Goal: Task Accomplishment & Management: Manage account settings

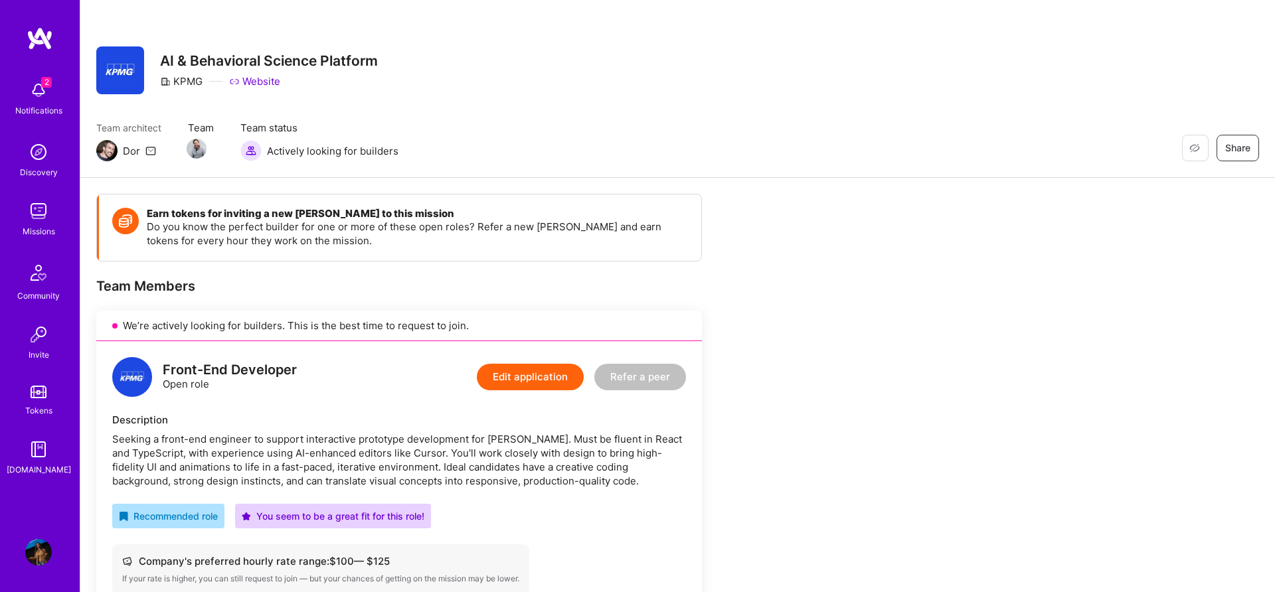
click at [37, 80] on img at bounding box center [38, 90] width 27 height 27
click at [37, 81] on div "2 Notifications Discovery Missions Community Invite Tokens [DOMAIN_NAME]" at bounding box center [40, 275] width 80 height 402
click at [52, 217] on link "Missions" at bounding box center [38, 218] width 82 height 41
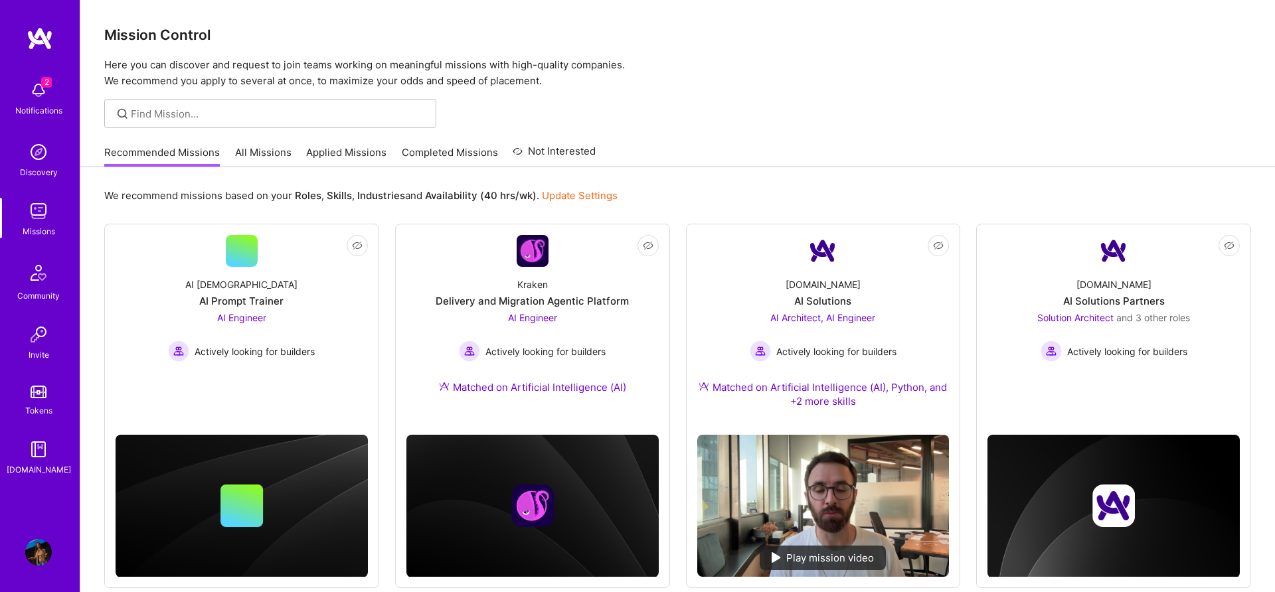
click at [344, 155] on link "Applied Missions" at bounding box center [346, 156] width 80 height 22
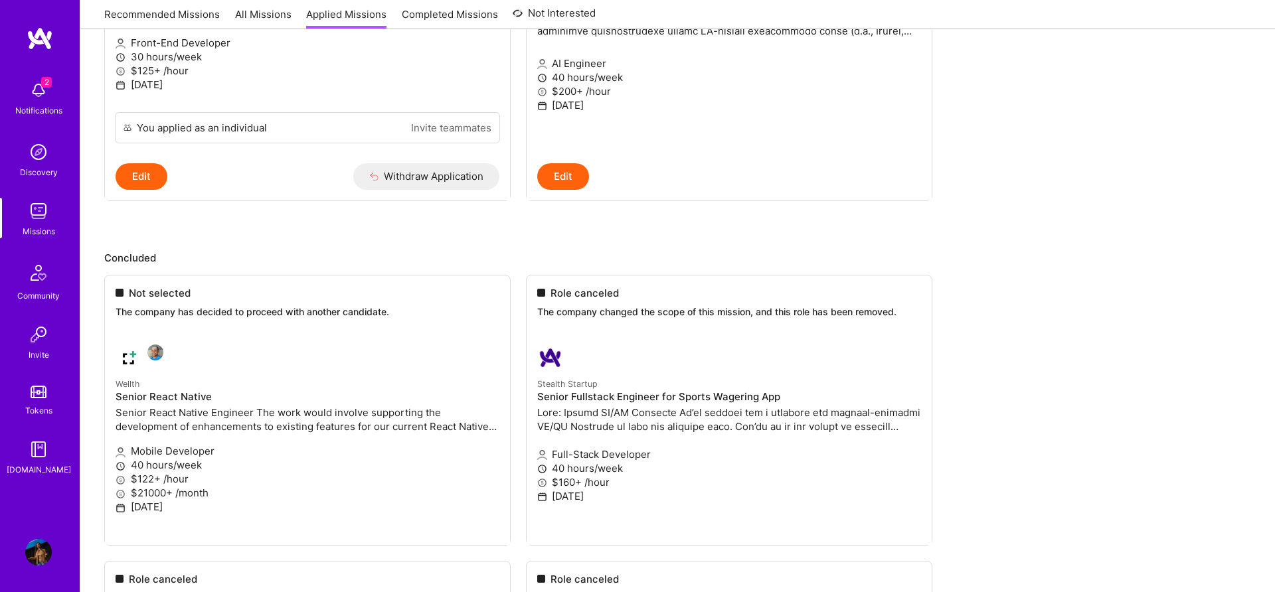
scroll to position [466, 0]
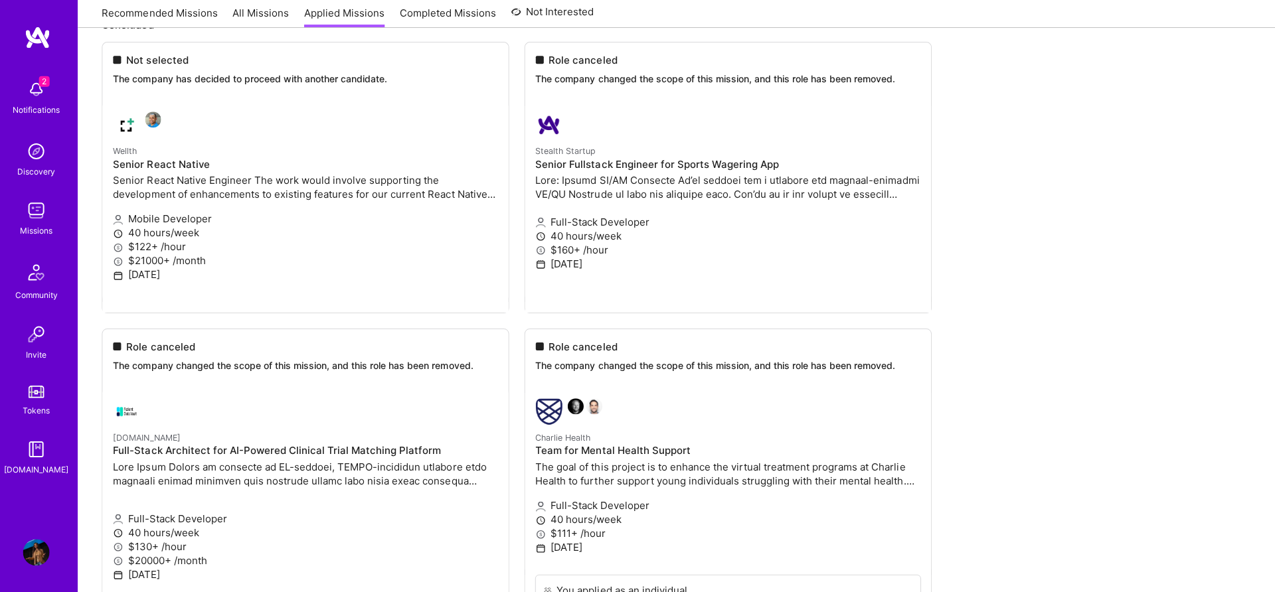
scroll to position [585, 0]
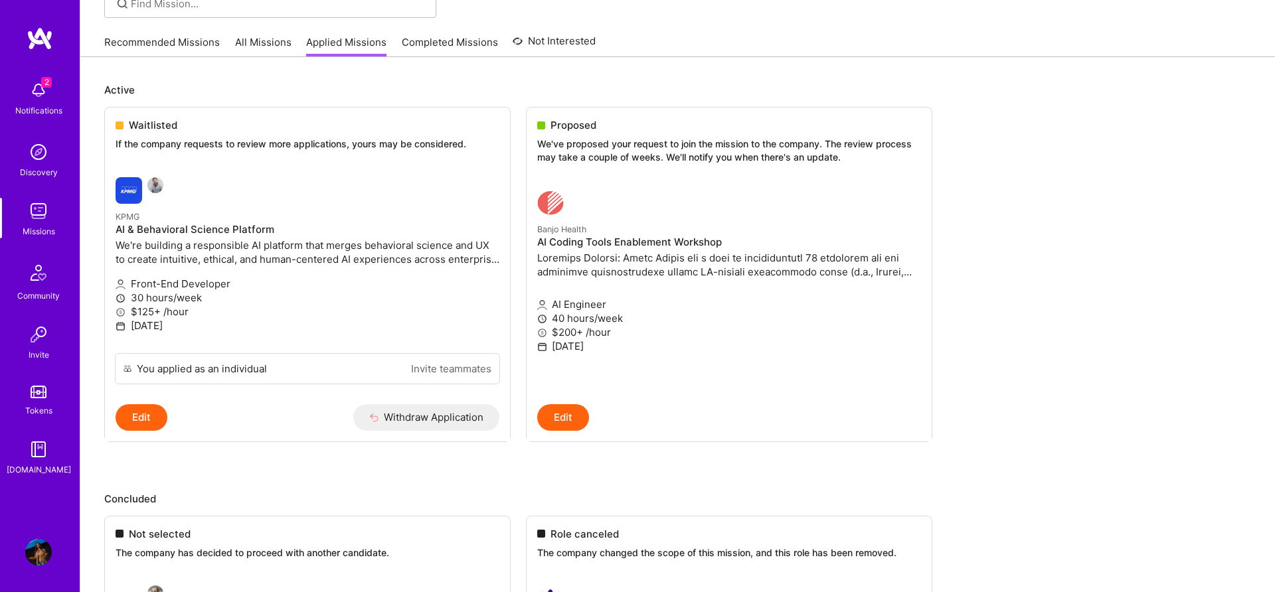
scroll to position [108, 0]
click at [268, 43] on link "All Missions" at bounding box center [263, 49] width 56 height 22
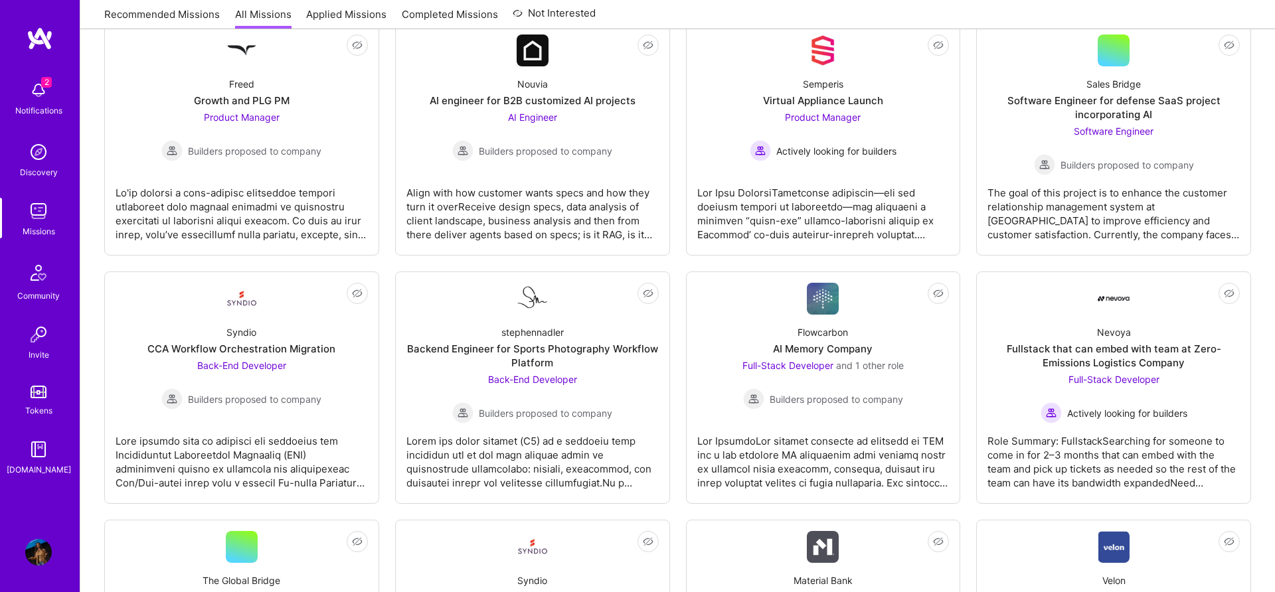
scroll to position [1140, 0]
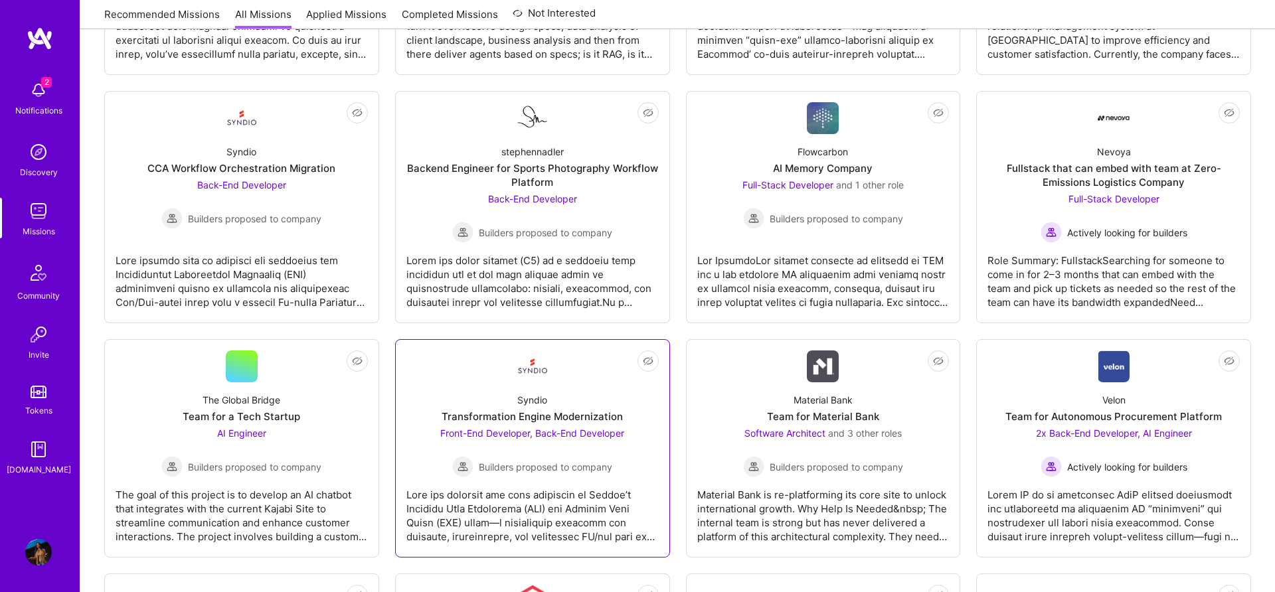
click at [501, 381] on link "Not Interested Syndio Transformation Engine Modernization Front-End Developer, …" at bounding box center [532, 449] width 252 height 196
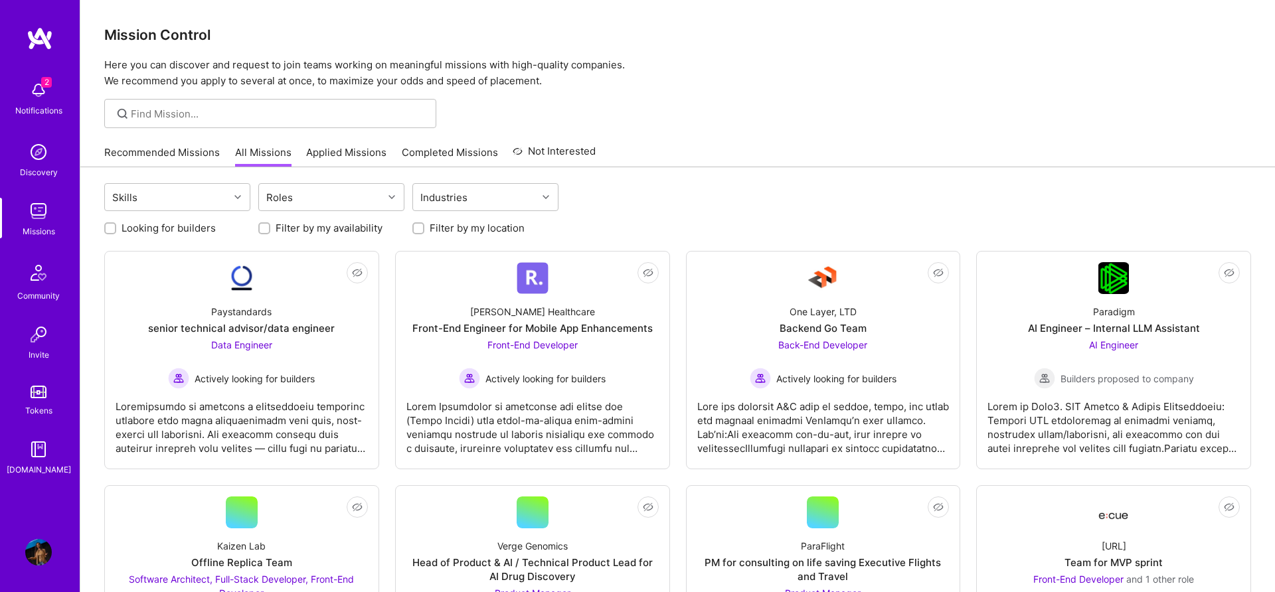
click at [191, 225] on label "Looking for builders" at bounding box center [169, 228] width 94 height 14
click at [116, 225] on input "Looking for builders" at bounding box center [111, 228] width 9 height 9
checkbox input "true"
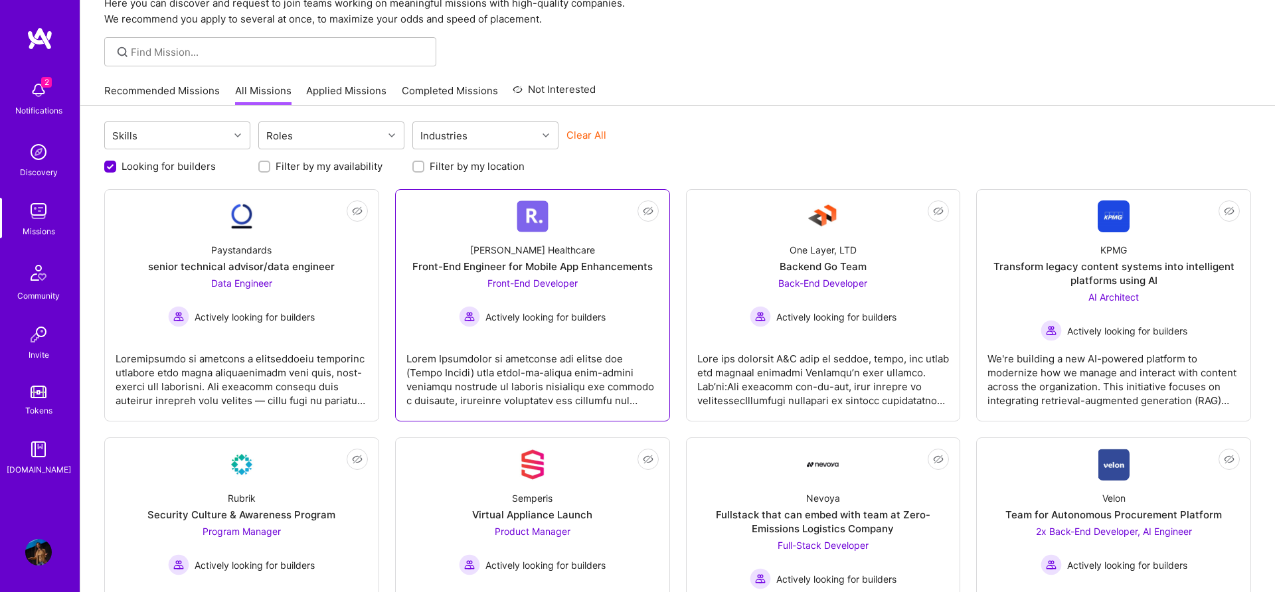
scroll to position [63, 0]
click at [430, 346] on div at bounding box center [532, 373] width 252 height 66
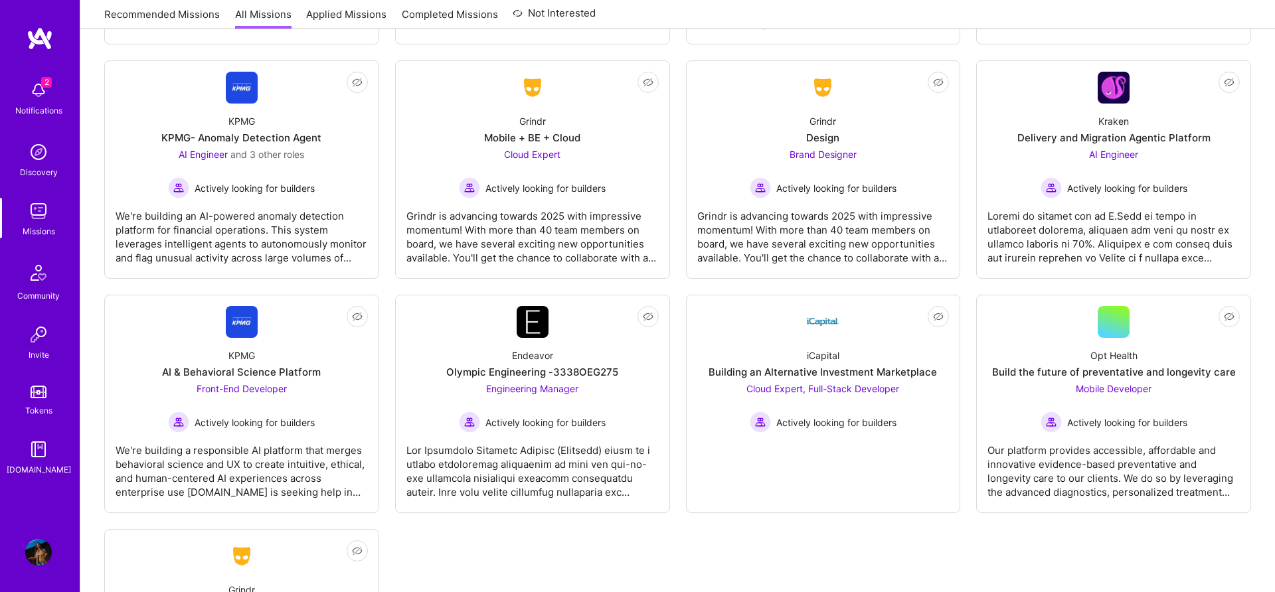
scroll to position [1167, 0]
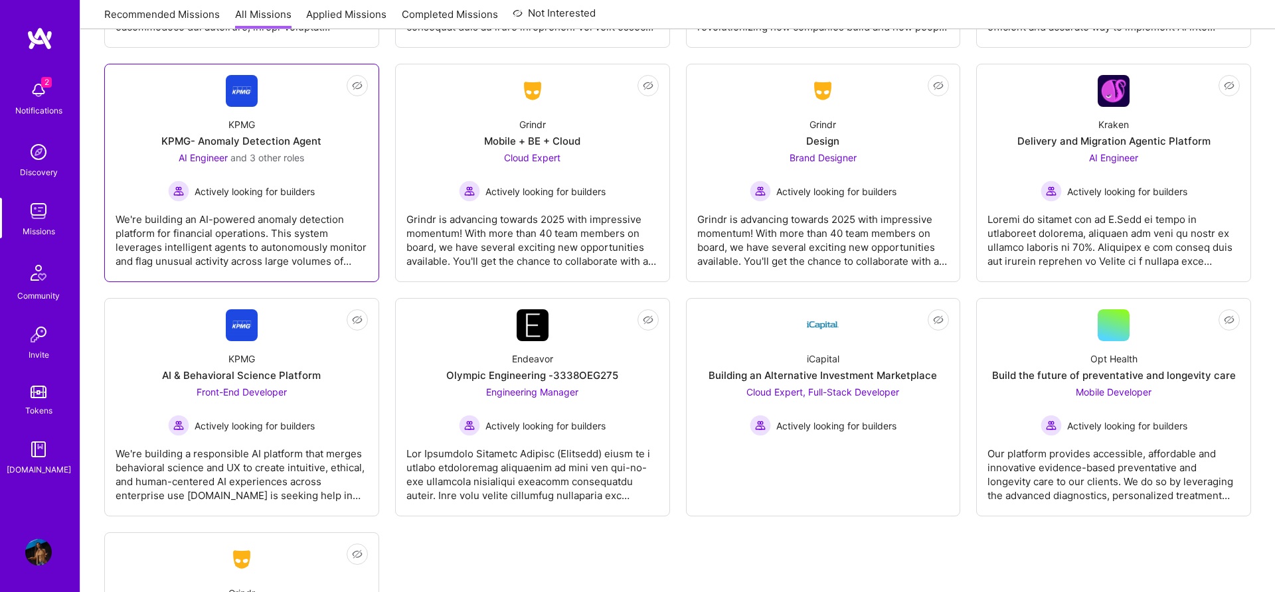
click at [236, 202] on div "We're building an AI-powered anomaly detection platform for financial operation…" at bounding box center [242, 235] width 252 height 66
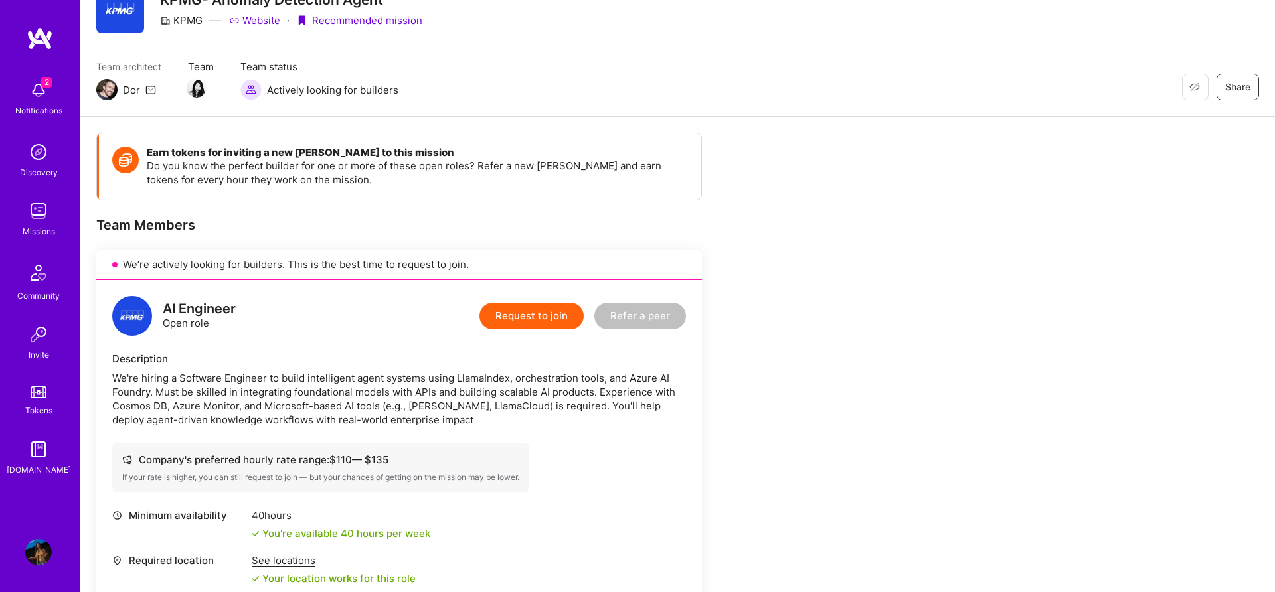
scroll to position [70, 0]
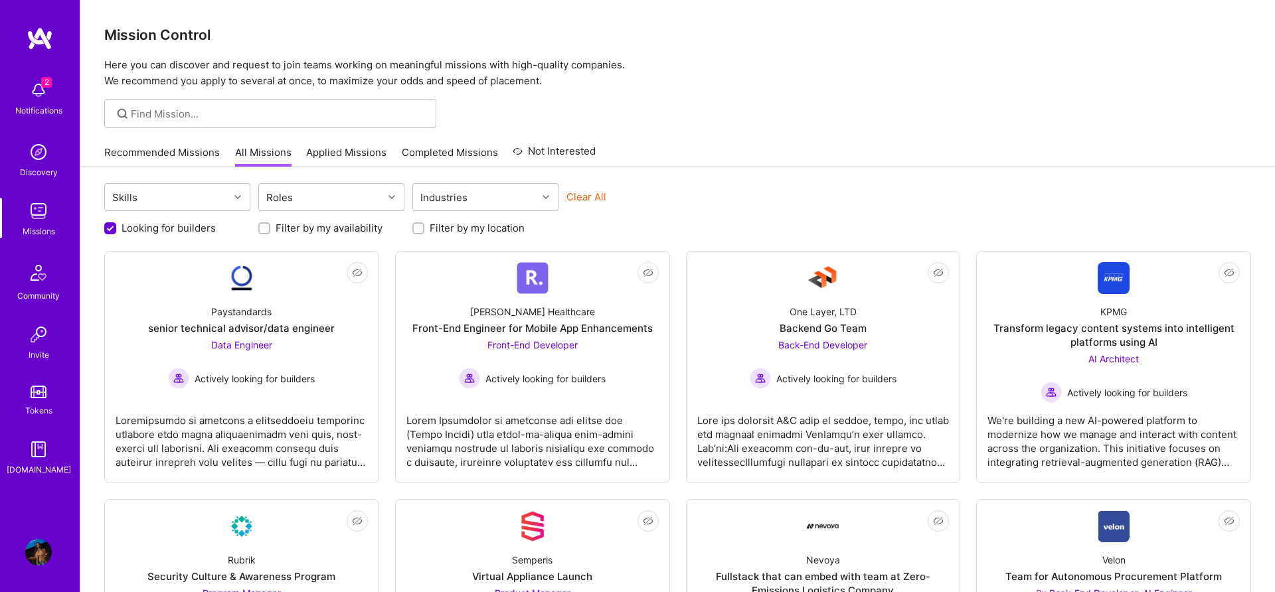
click at [183, 147] on link "Recommended Missions" at bounding box center [162, 156] width 116 height 22
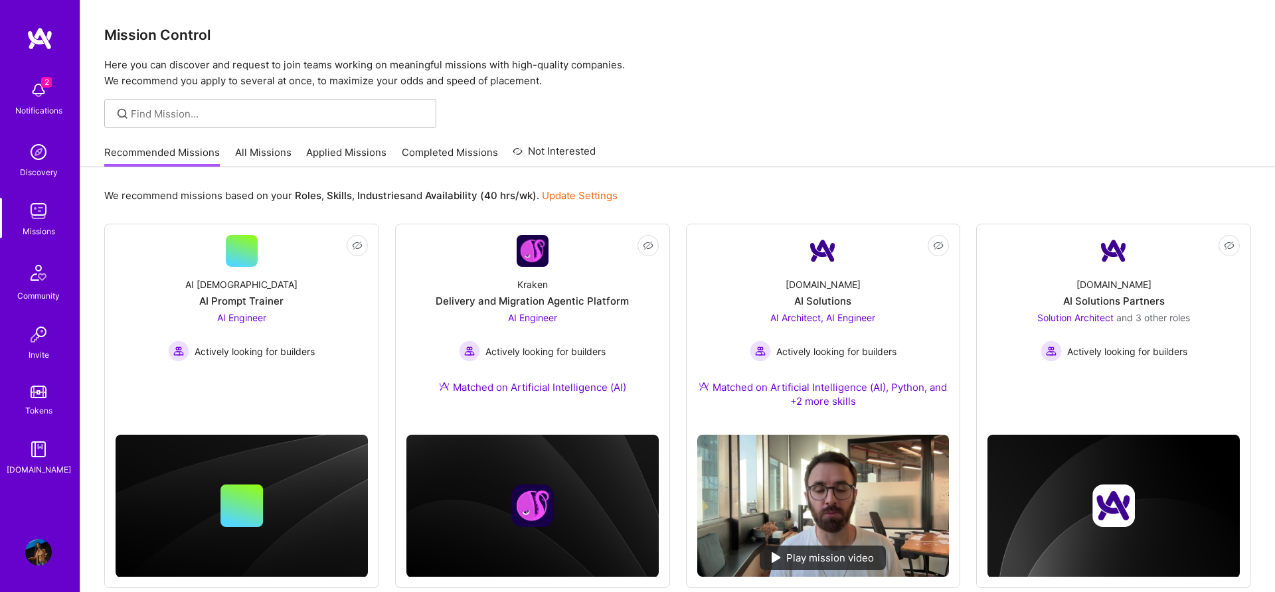
click at [347, 151] on link "Applied Missions" at bounding box center [346, 156] width 80 height 22
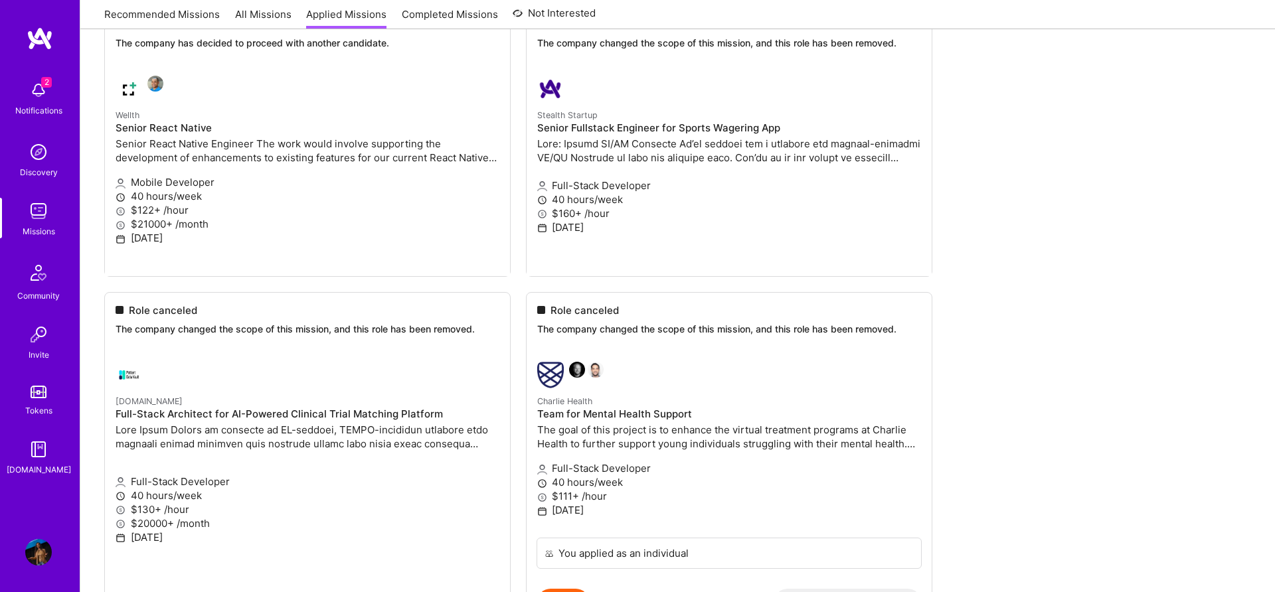
scroll to position [623, 0]
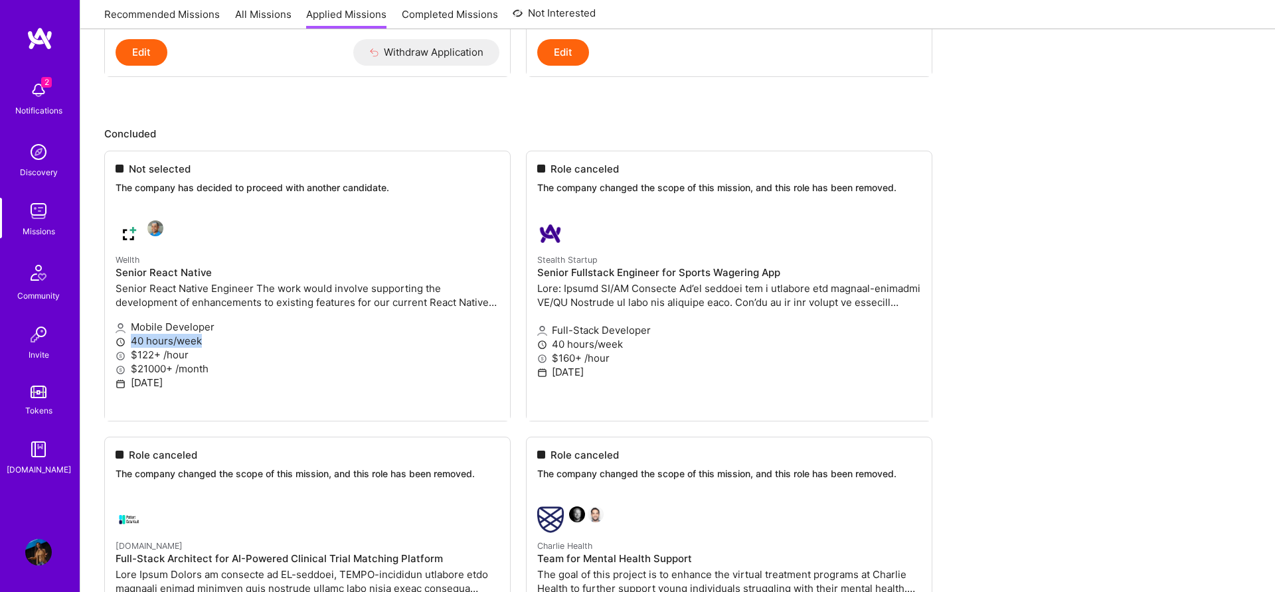
scroll to position [457, 0]
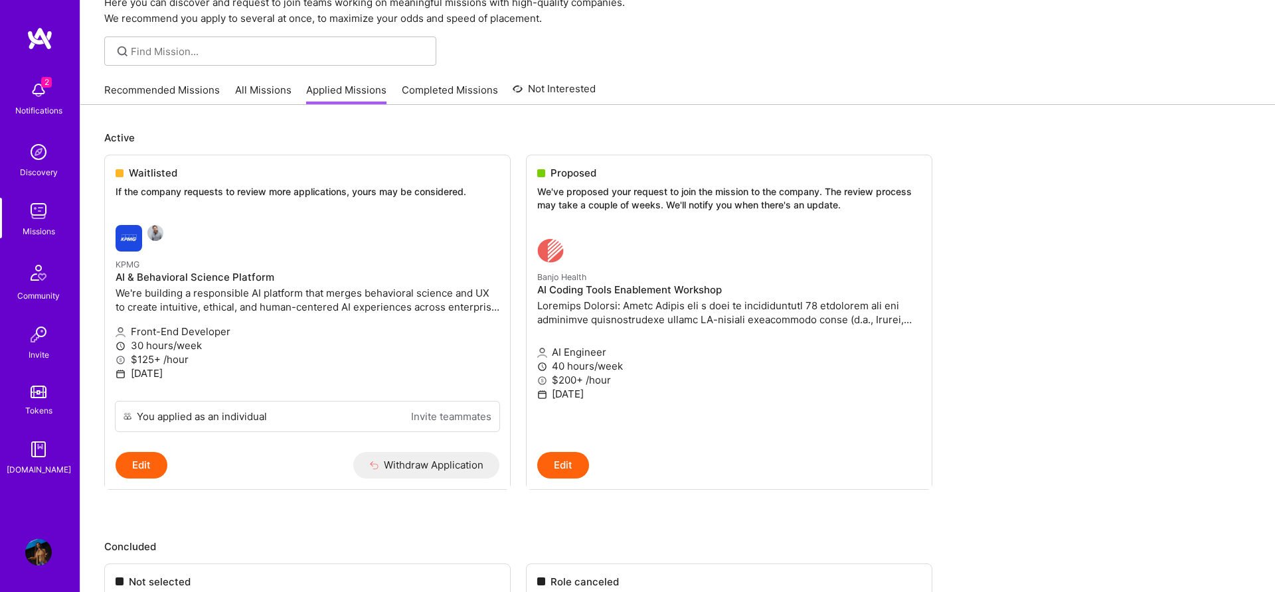
scroll to position [0, 0]
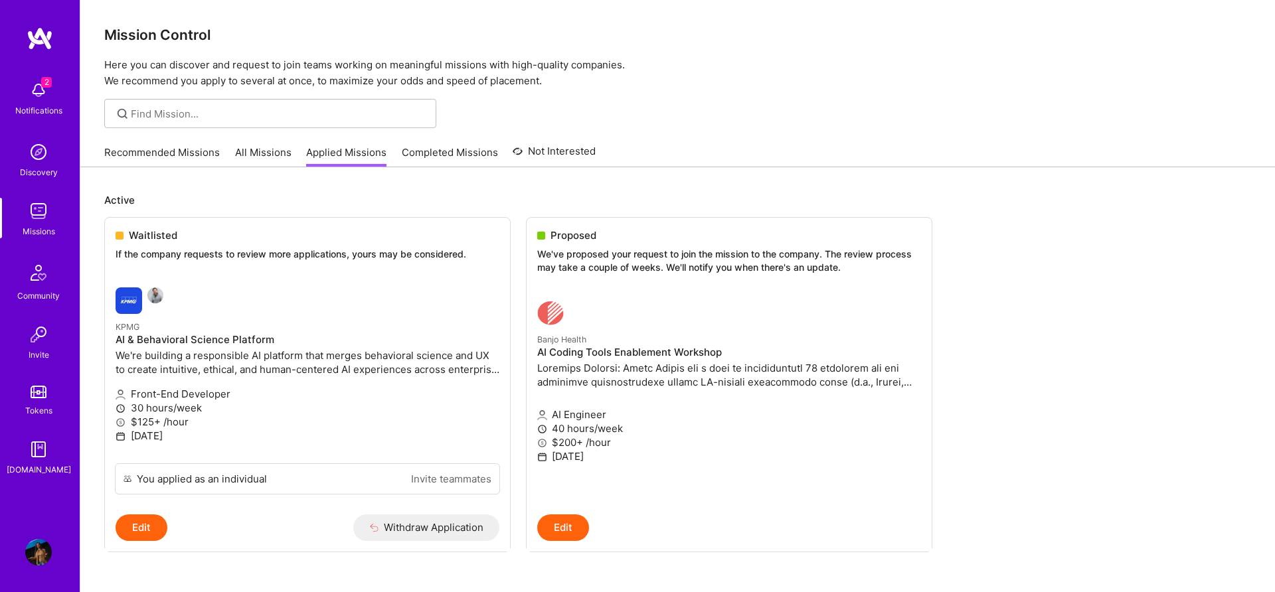
click at [42, 233] on div "Missions" at bounding box center [39, 231] width 33 height 14
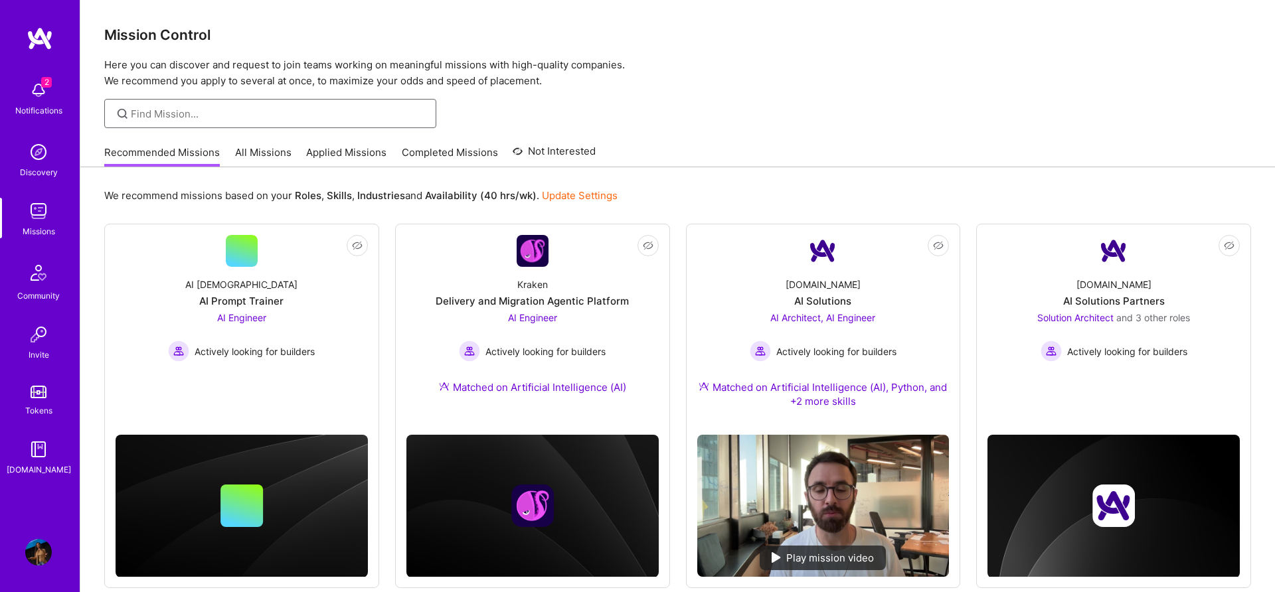
click at [232, 107] on input at bounding box center [279, 114] width 296 height 14
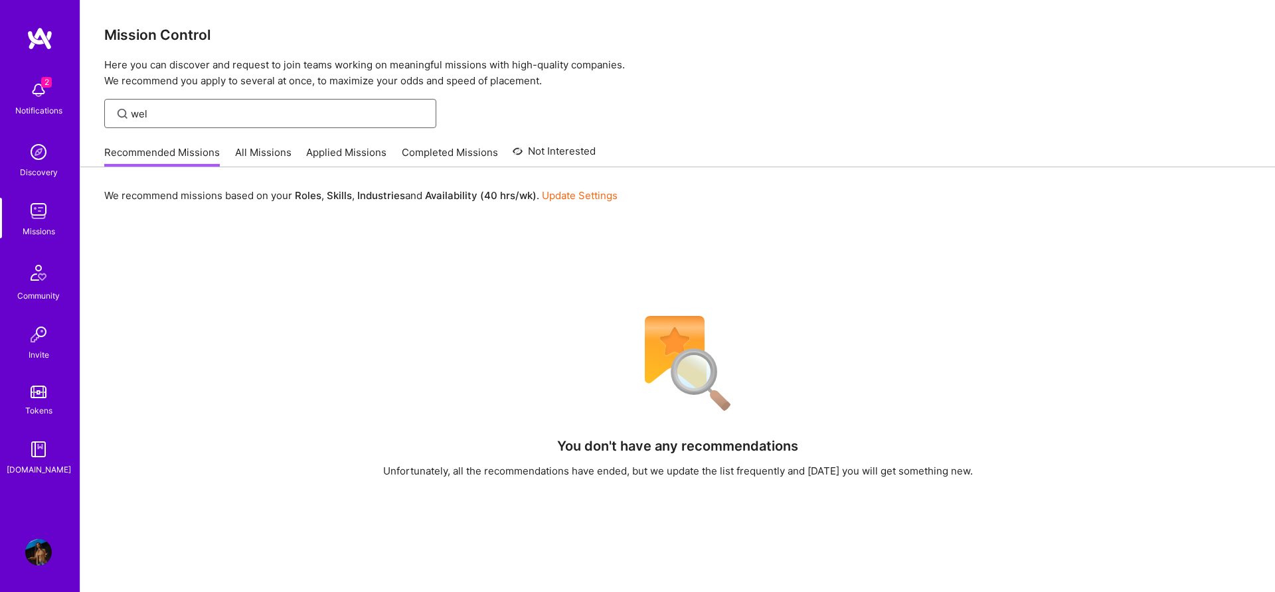
type input "welt"
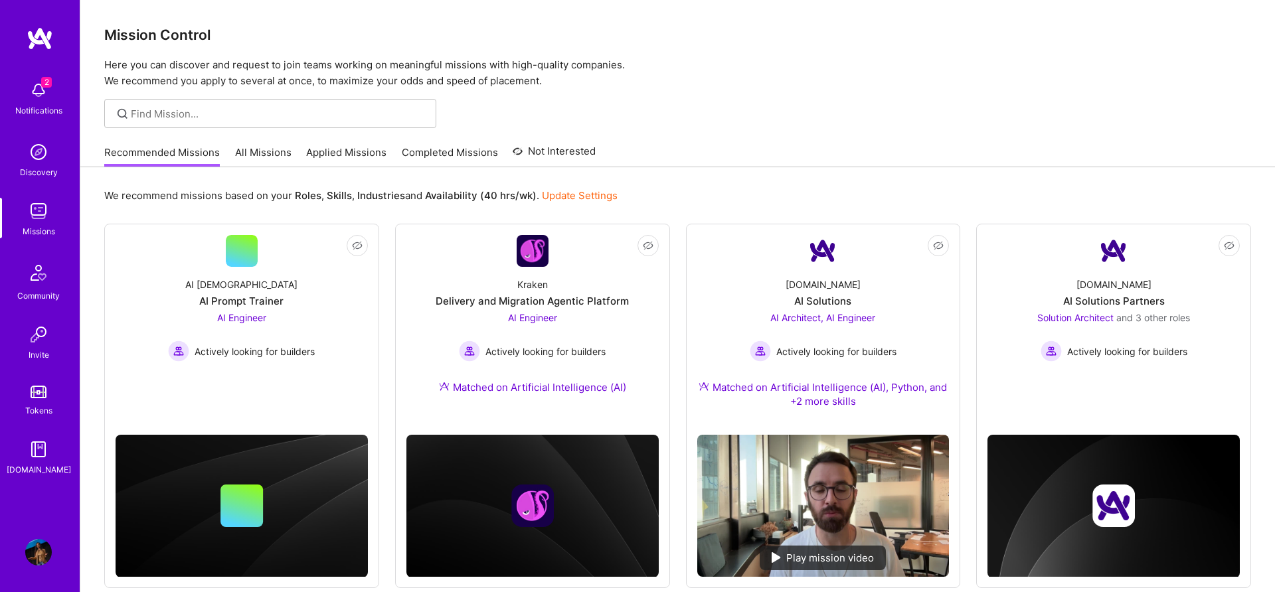
click at [43, 88] on img at bounding box center [38, 90] width 27 height 27
click at [537, 147] on link "Not Interested" at bounding box center [554, 155] width 83 height 24
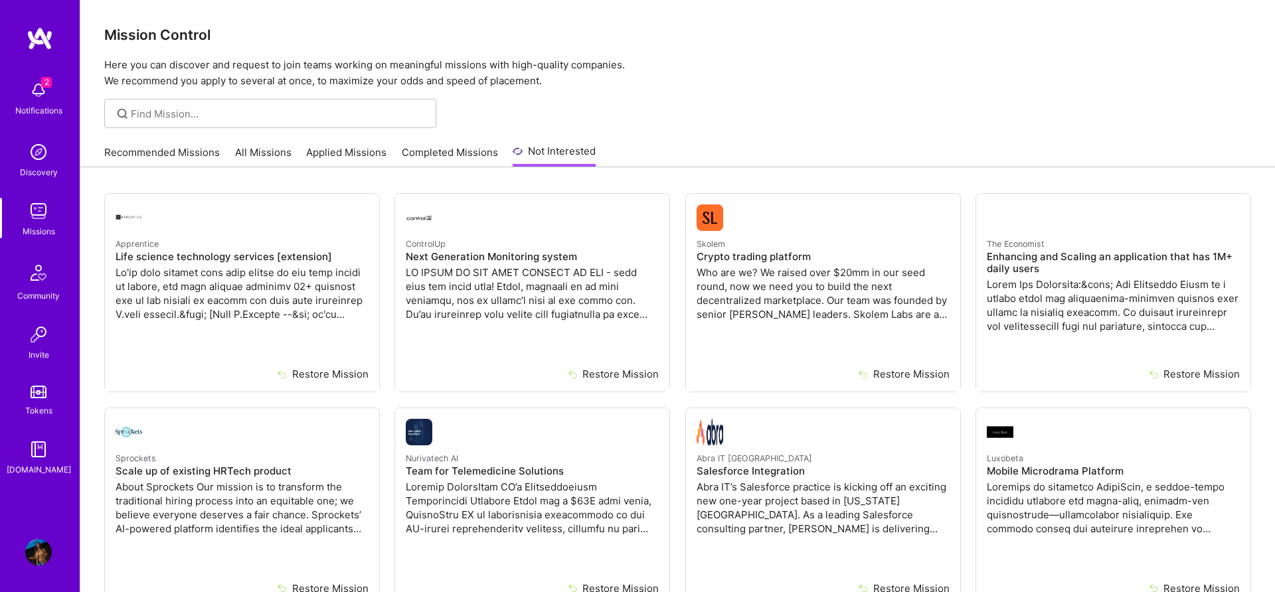
click at [474, 147] on link "Completed Missions" at bounding box center [450, 156] width 96 height 22
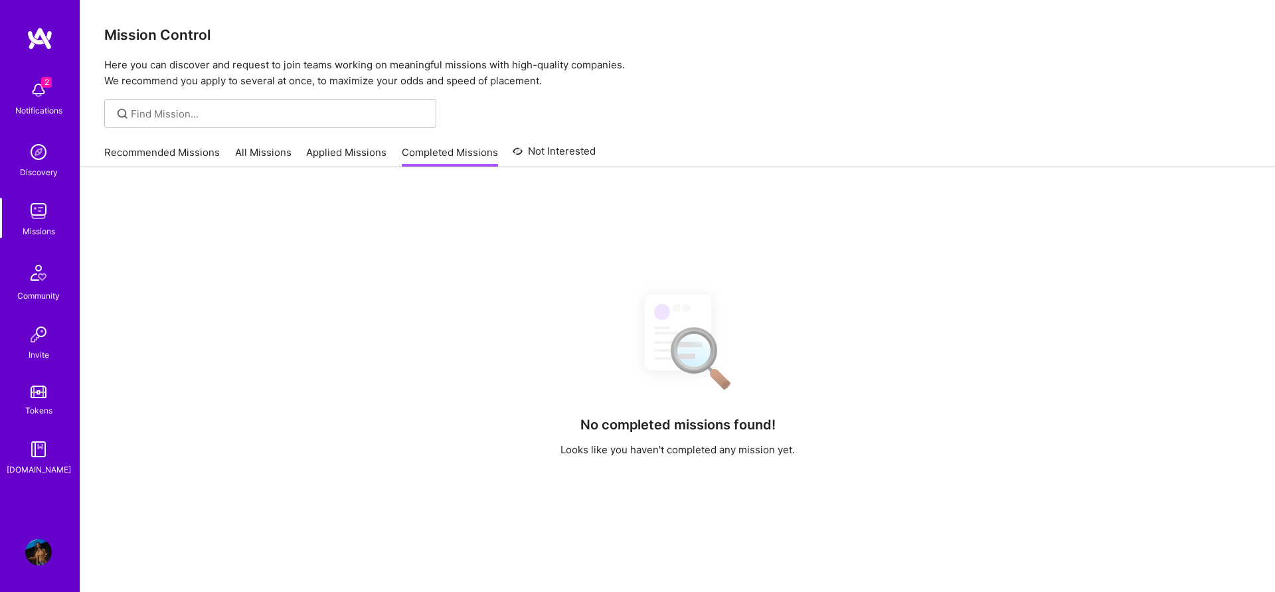
click at [561, 142] on div "Recommended Missions All Missions Applied Missions Completed Missions Not Inter…" at bounding box center [349, 152] width 491 height 29
click at [561, 151] on link "Not Interested" at bounding box center [554, 155] width 83 height 24
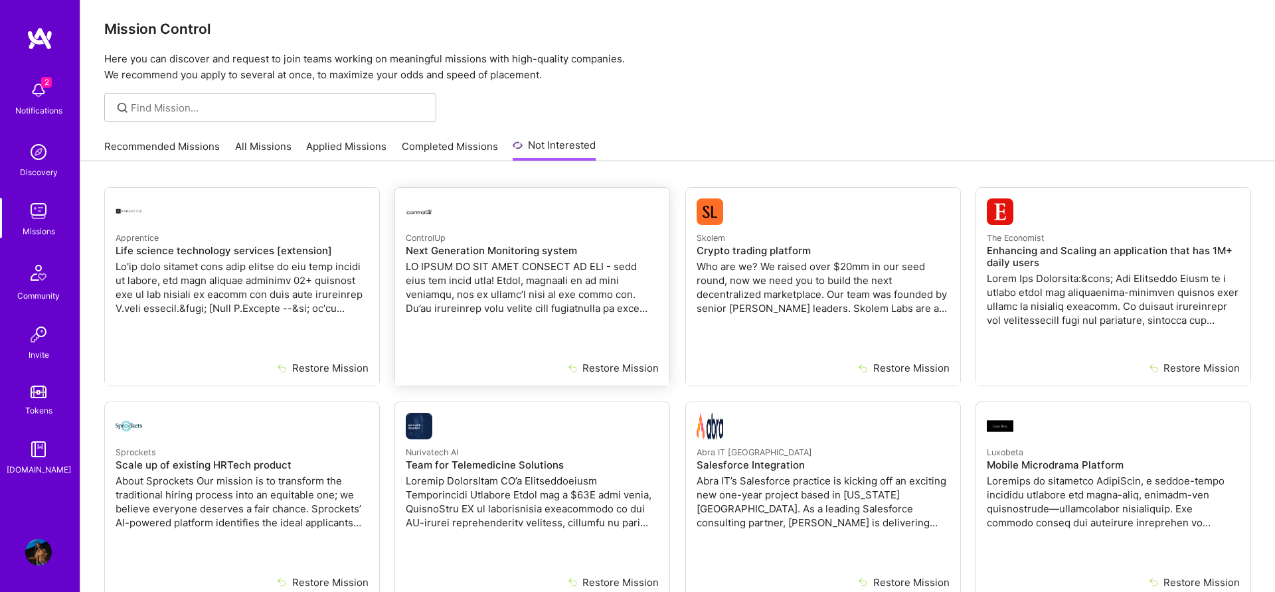
scroll to position [80, 0]
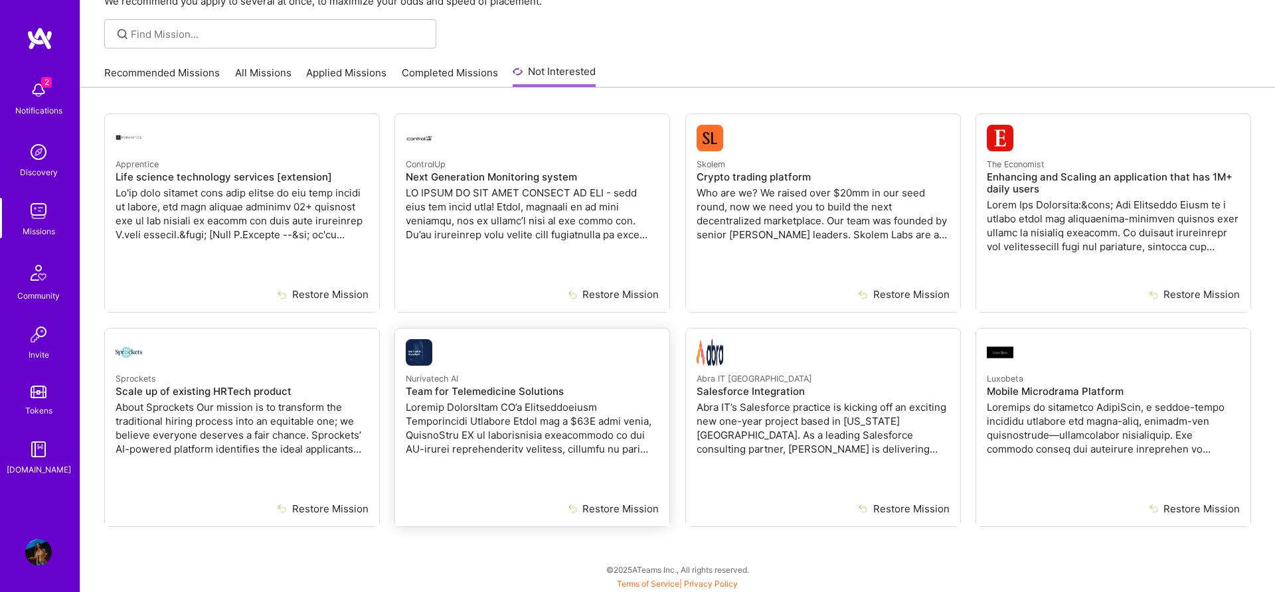
click at [444, 387] on h4 "Team for Telemedicine Solutions" at bounding box center [532, 392] width 253 height 12
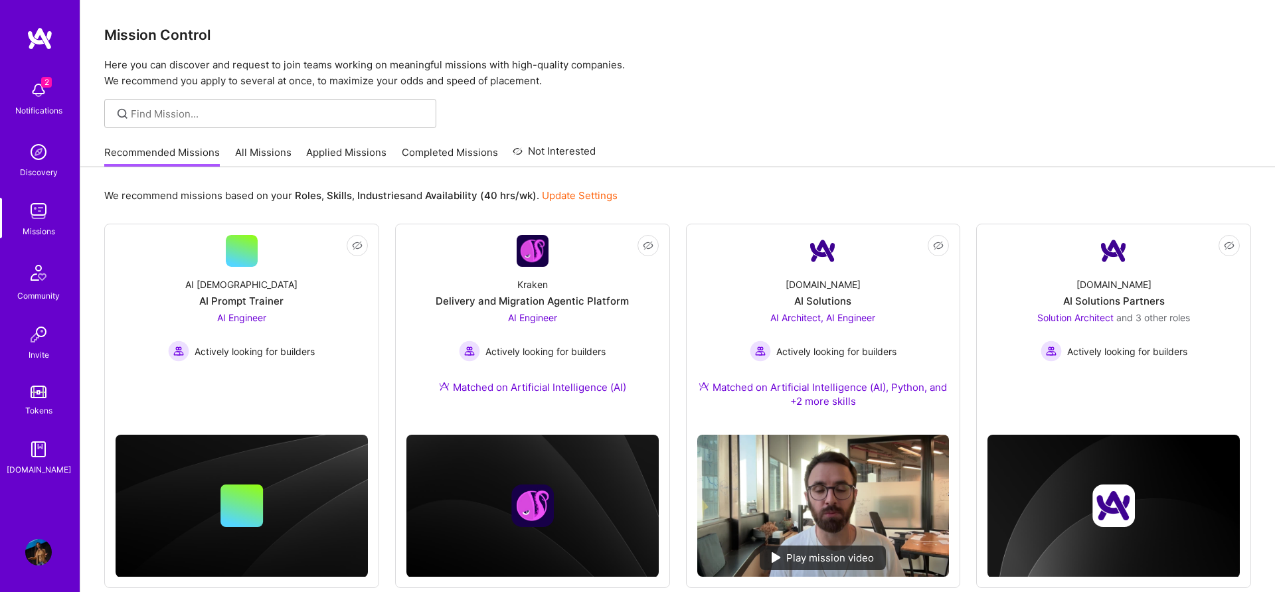
click at [437, 159] on link "Completed Missions" at bounding box center [450, 156] width 96 height 22
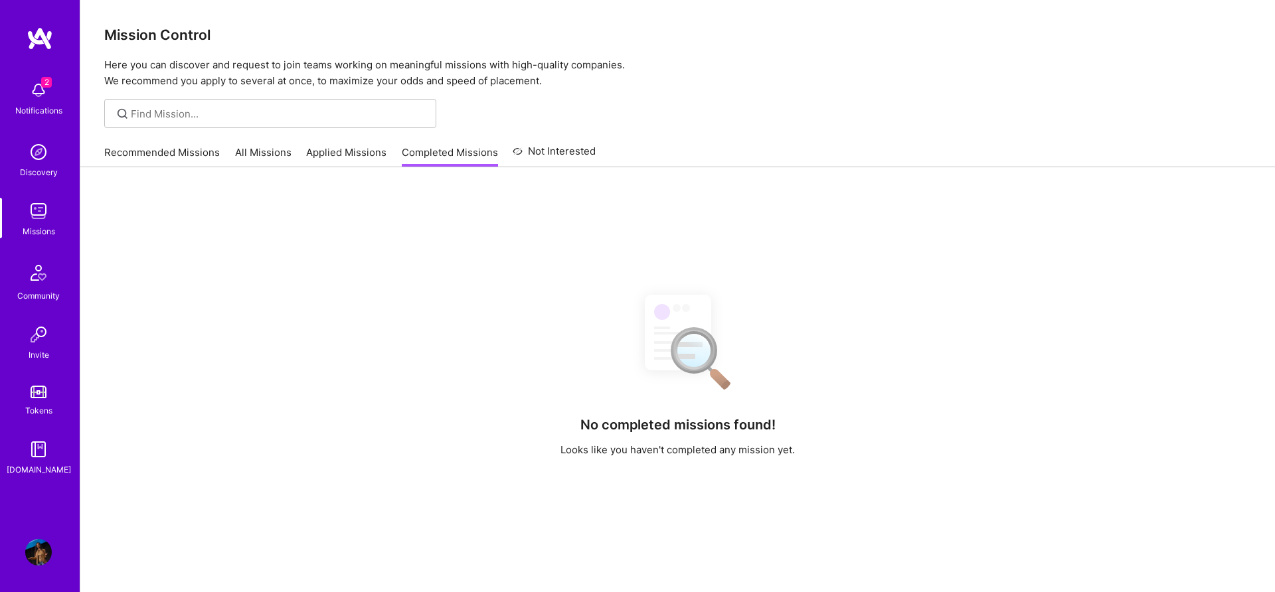
click at [544, 153] on link "Not Interested" at bounding box center [554, 155] width 83 height 24
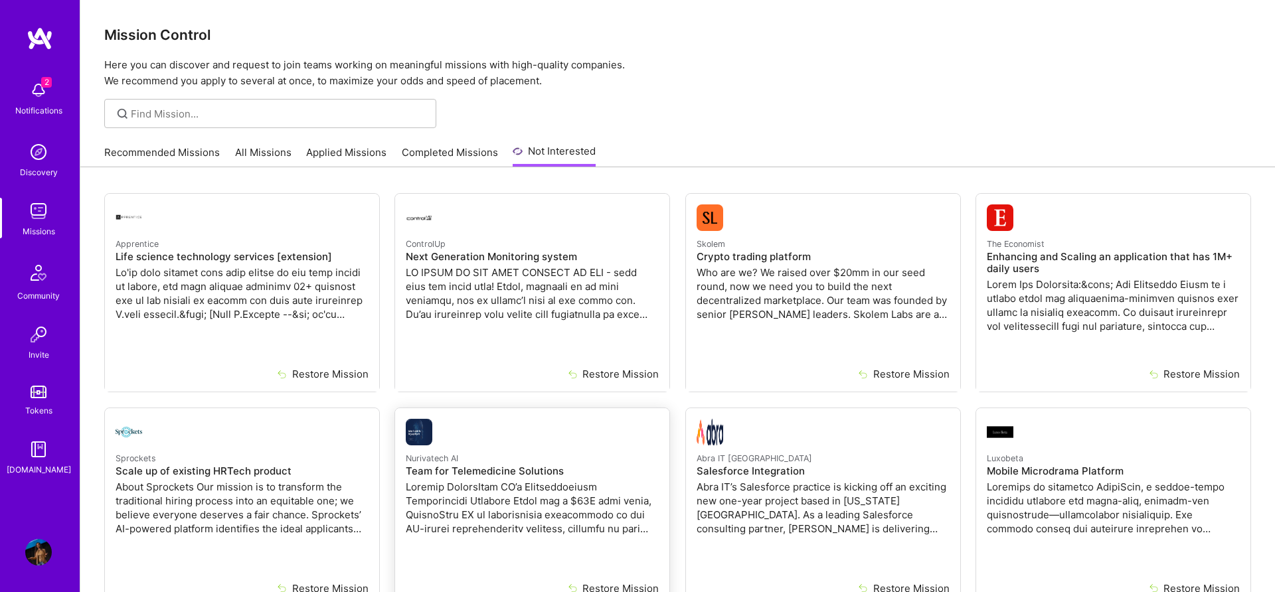
scroll to position [80, 0]
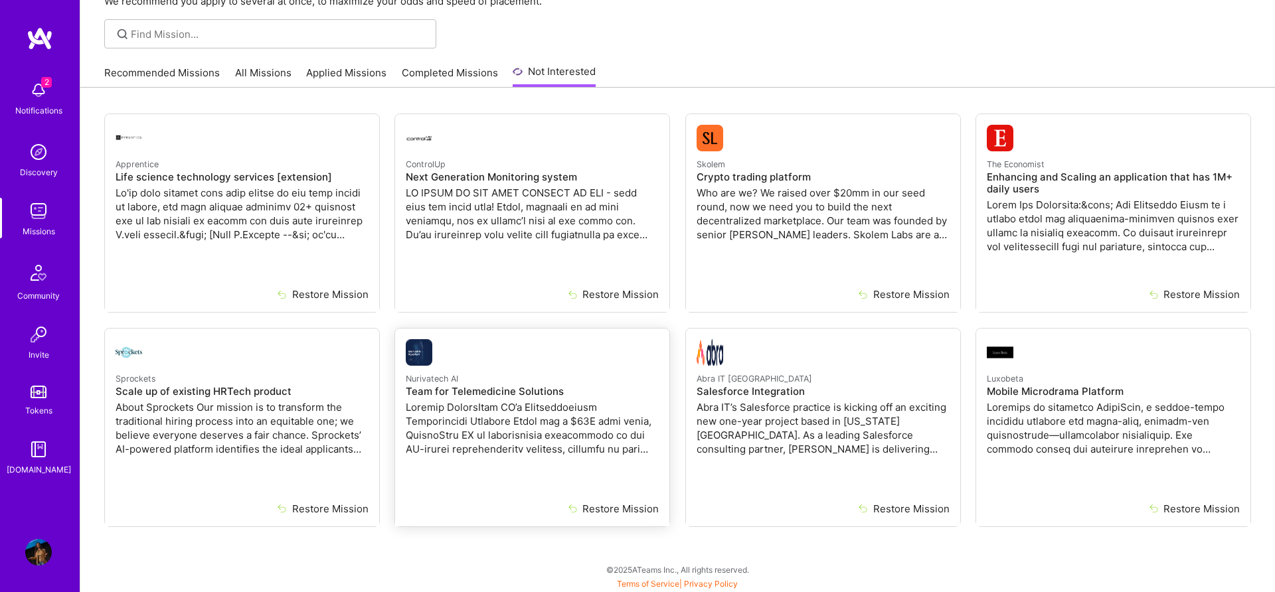
click at [625, 501] on link "Nurivatech AI Team for Telemedicine Solutions" at bounding box center [532, 415] width 274 height 173
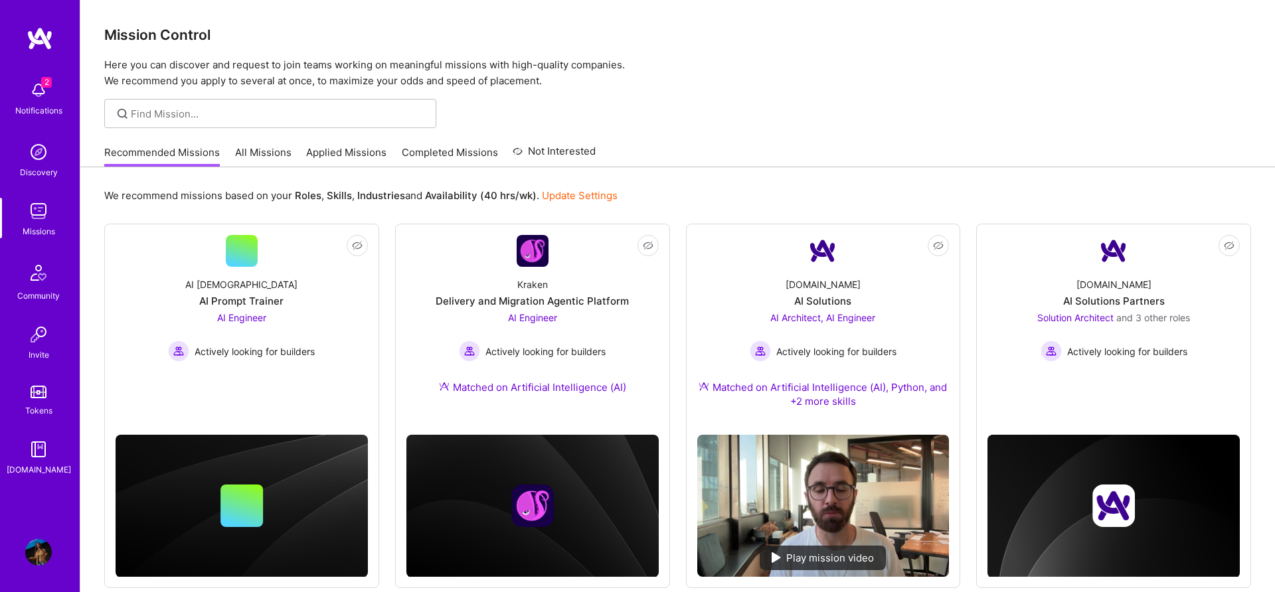
click at [550, 151] on link "Not Interested" at bounding box center [554, 155] width 83 height 24
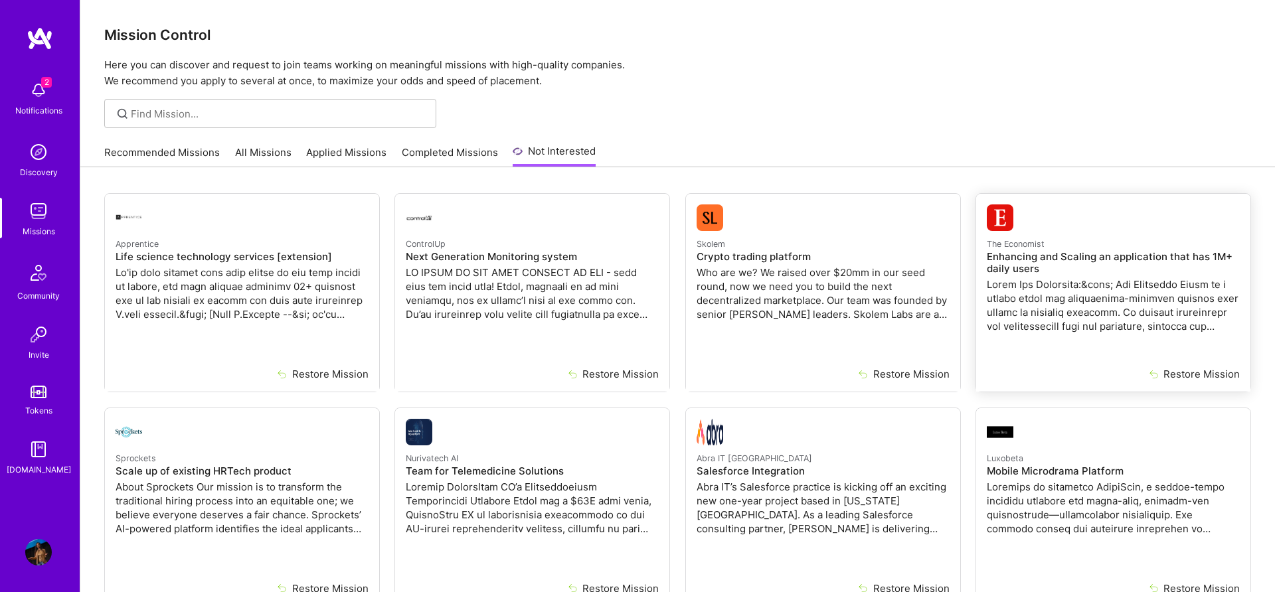
click at [1179, 375] on button "Restore Mission" at bounding box center [1180, 374] width 120 height 14
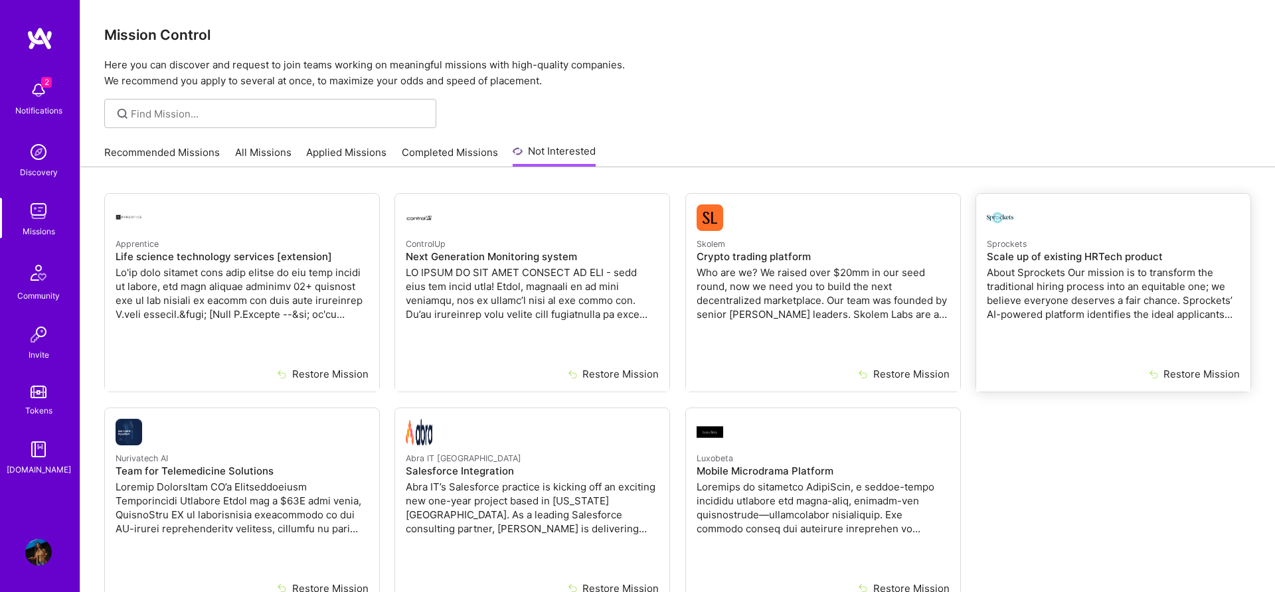
click at [1179, 375] on button "Restore Mission" at bounding box center [1180, 374] width 120 height 14
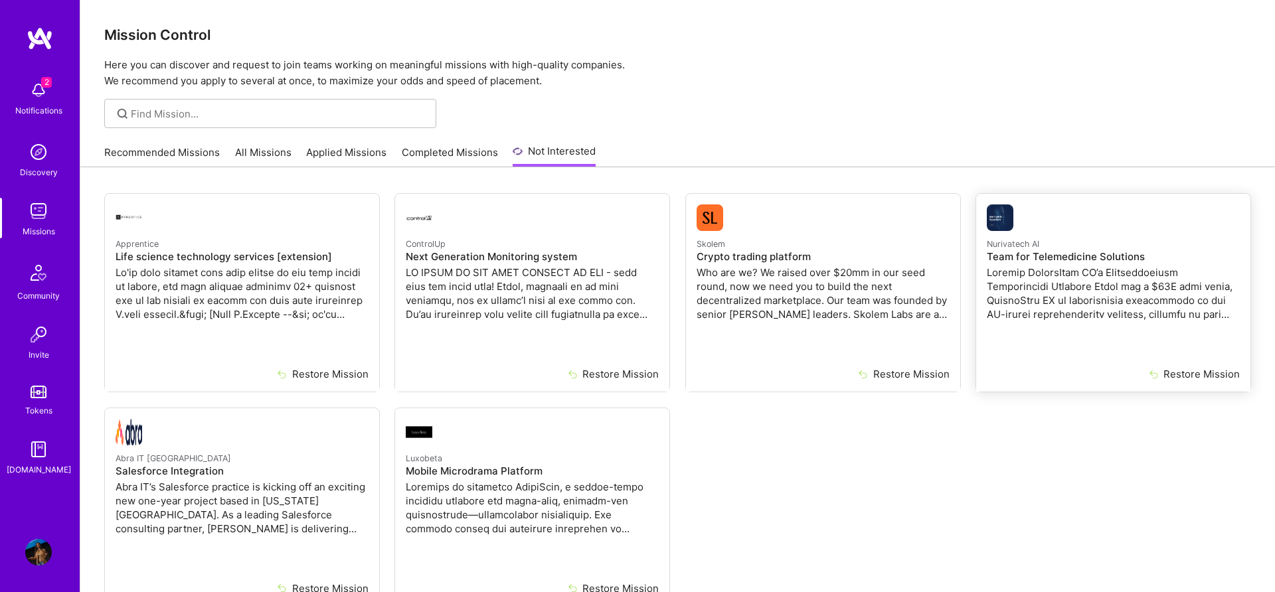
click at [1179, 375] on button "Restore Mission" at bounding box center [1180, 374] width 120 height 14
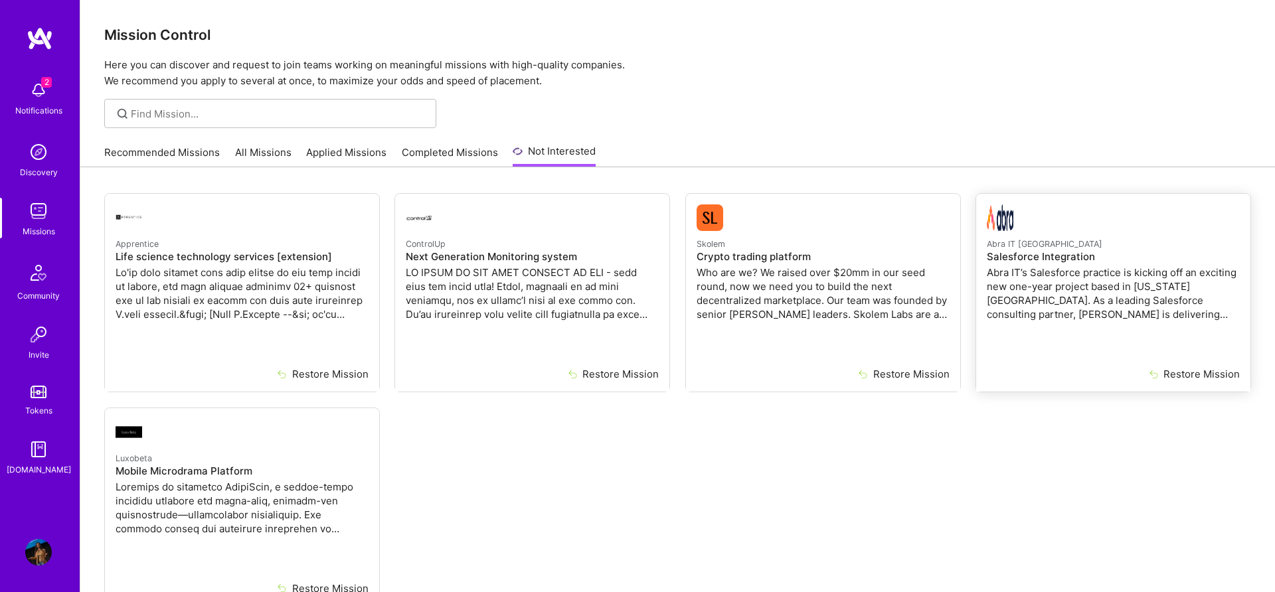
click at [1179, 375] on button "Restore Mission" at bounding box center [1180, 374] width 120 height 14
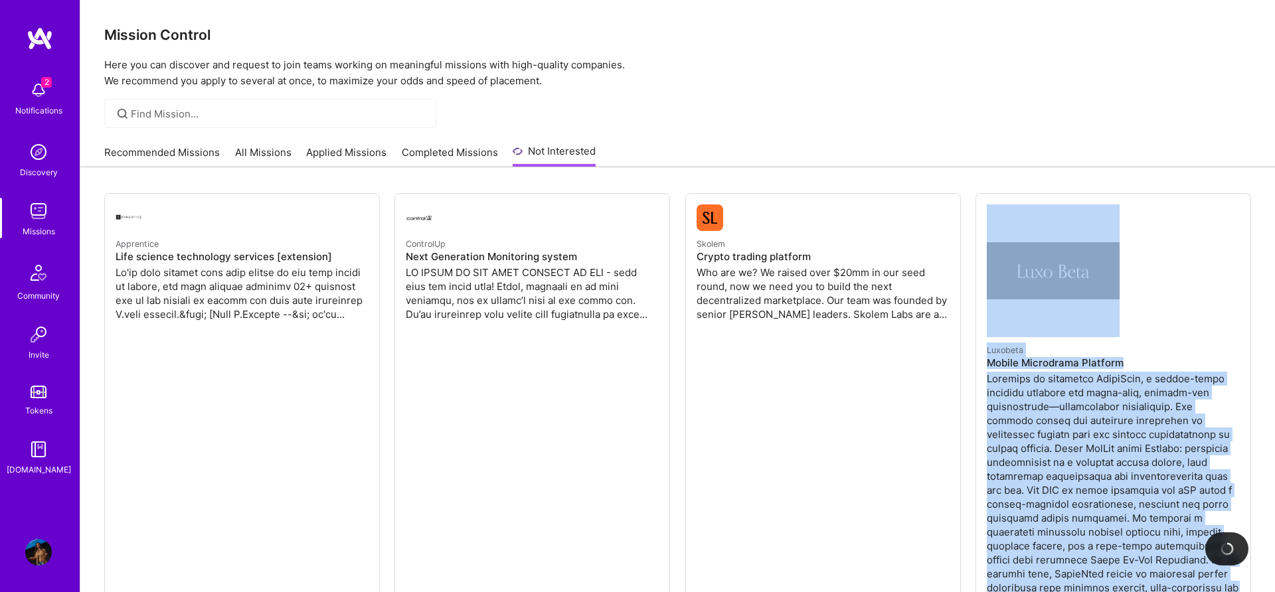
click at [1179, 375] on ul "Apprentice Life science technology services [extension] Restore Mission Control…" at bounding box center [677, 517] width 1147 height 648
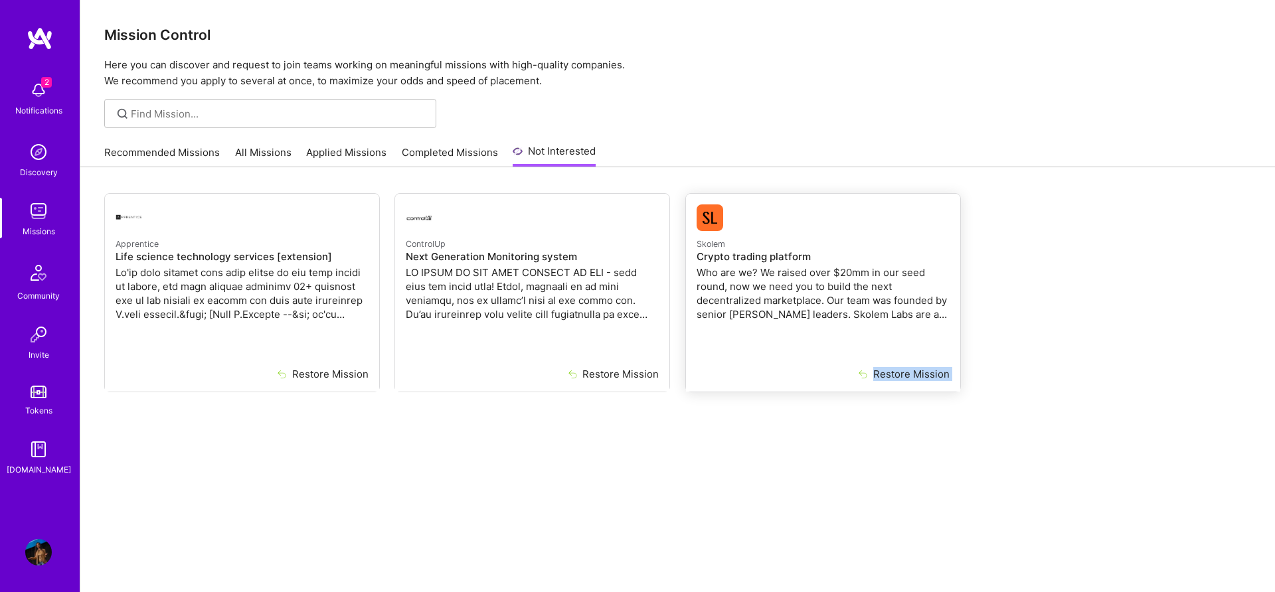
click at [930, 371] on button "Restore Mission" at bounding box center [890, 374] width 120 height 14
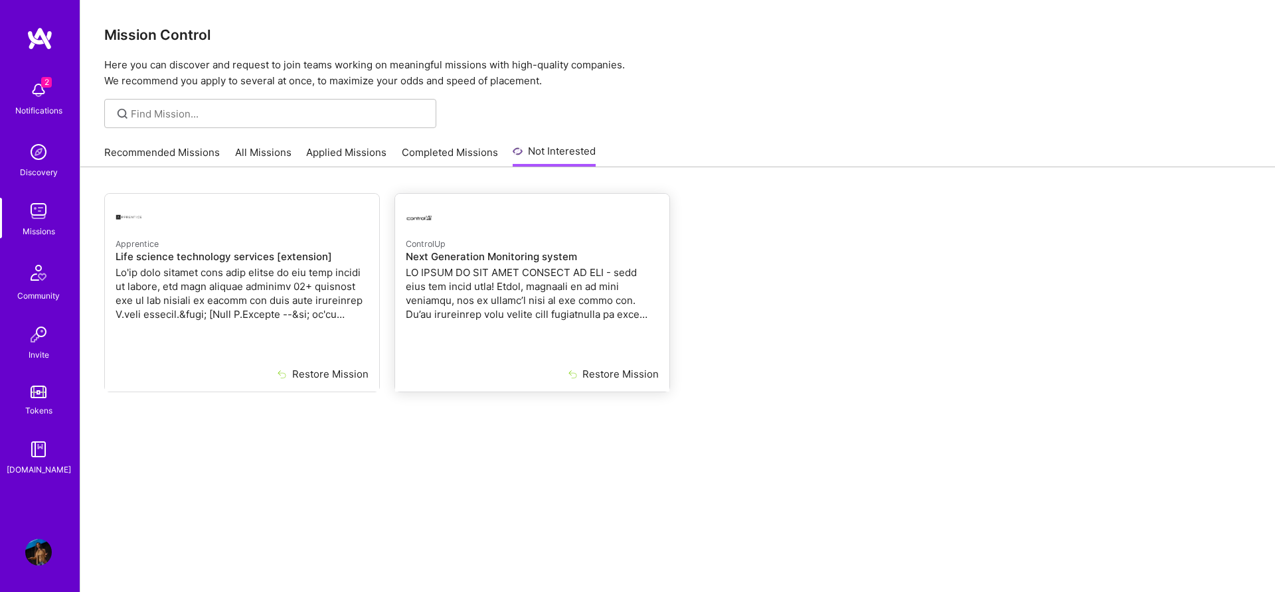
click at [644, 375] on button "Restore Mission" at bounding box center [599, 374] width 120 height 14
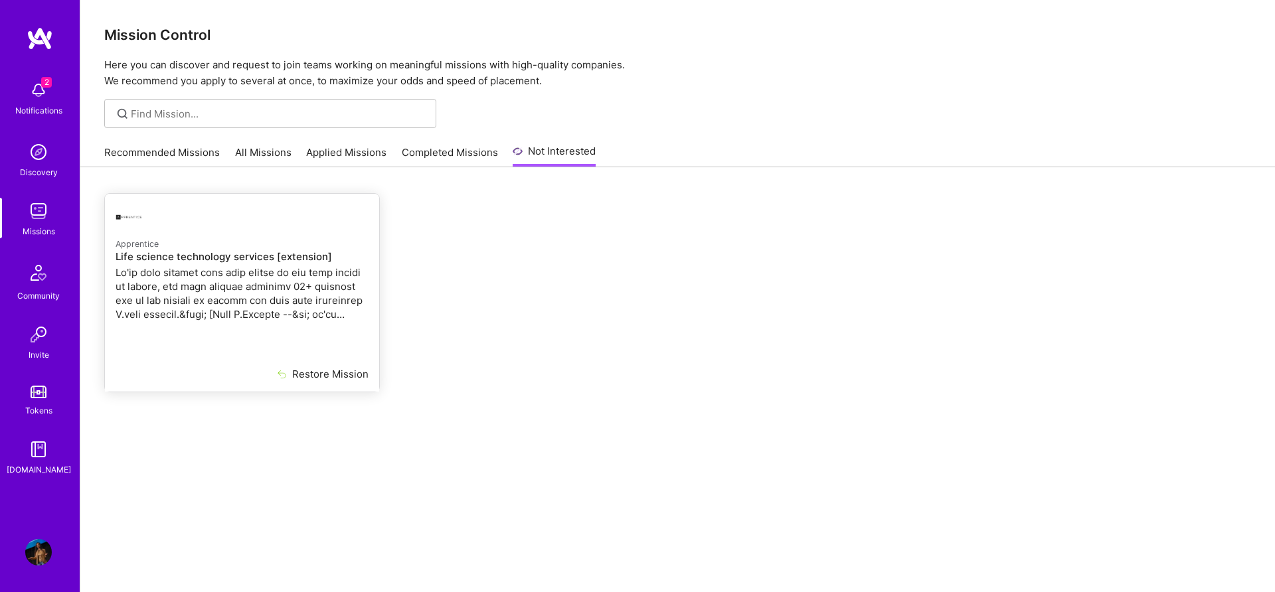
click at [311, 380] on button "Restore Mission" at bounding box center [309, 374] width 120 height 14
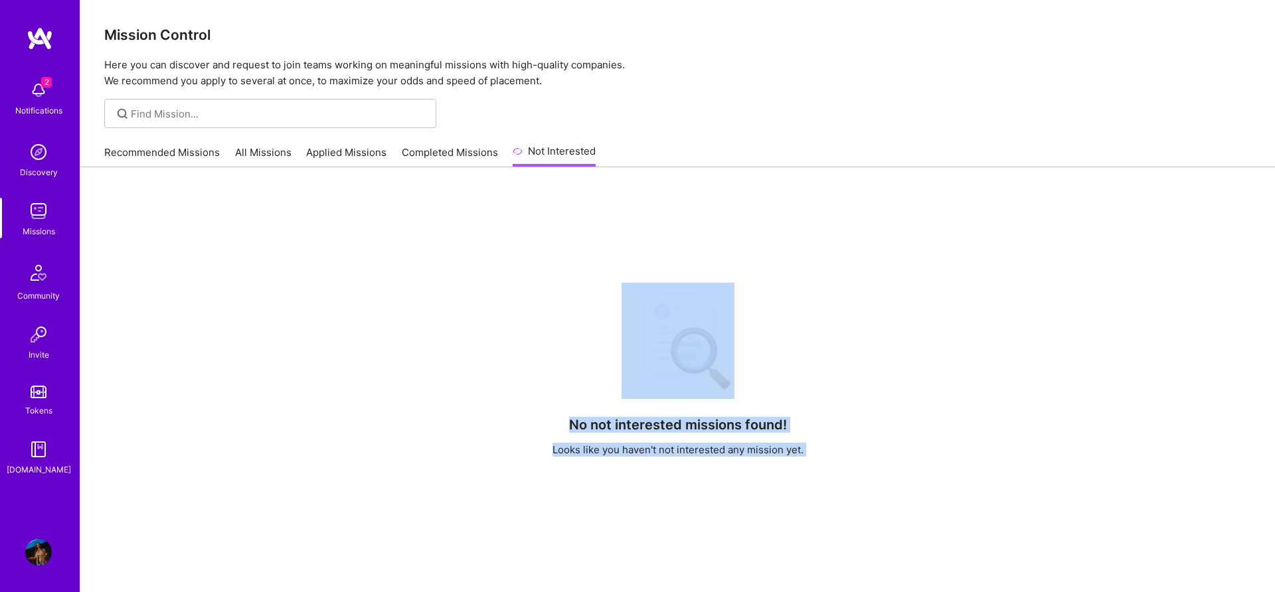
click at [246, 148] on link "All Missions" at bounding box center [263, 156] width 56 height 22
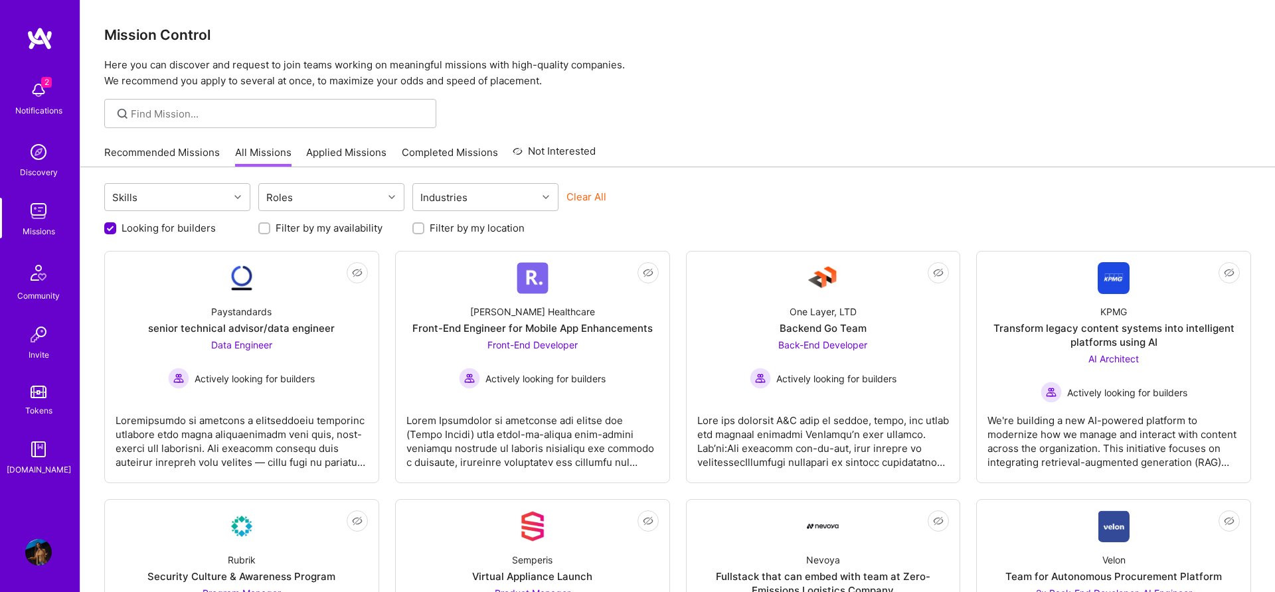
click at [206, 157] on link "Recommended Missions" at bounding box center [162, 156] width 116 height 22
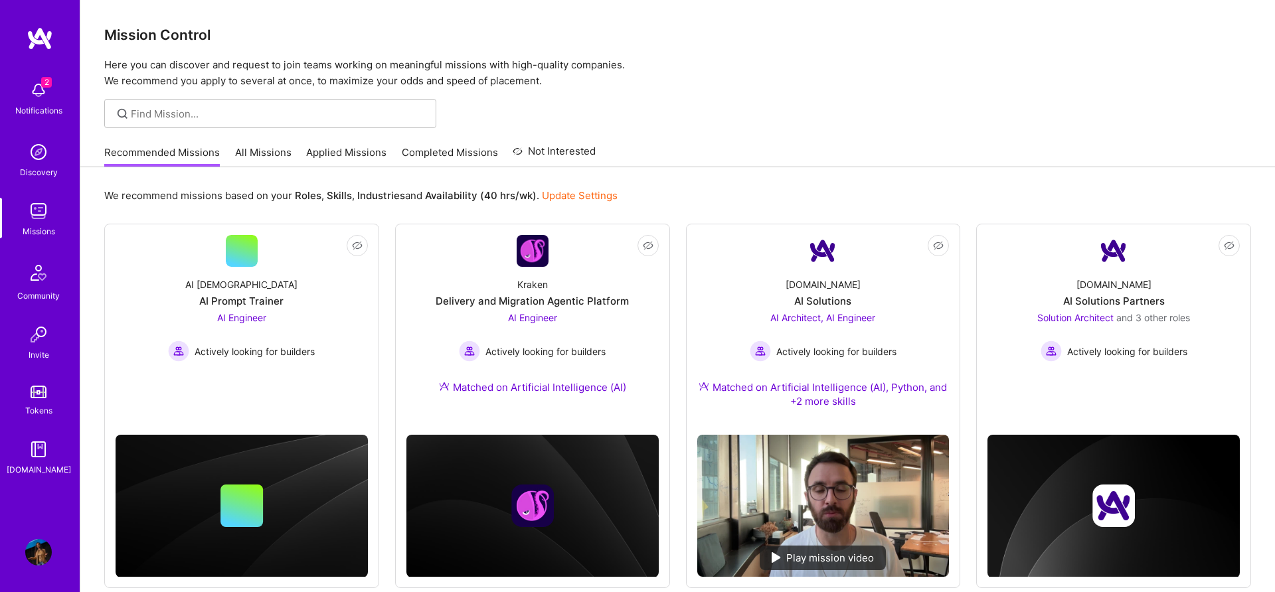
click at [390, 163] on div "Recommended Missions All Missions Applied Missions Completed Missions Not Inter…" at bounding box center [349, 152] width 491 height 29
click at [454, 158] on link "Completed Missions" at bounding box center [450, 156] width 96 height 22
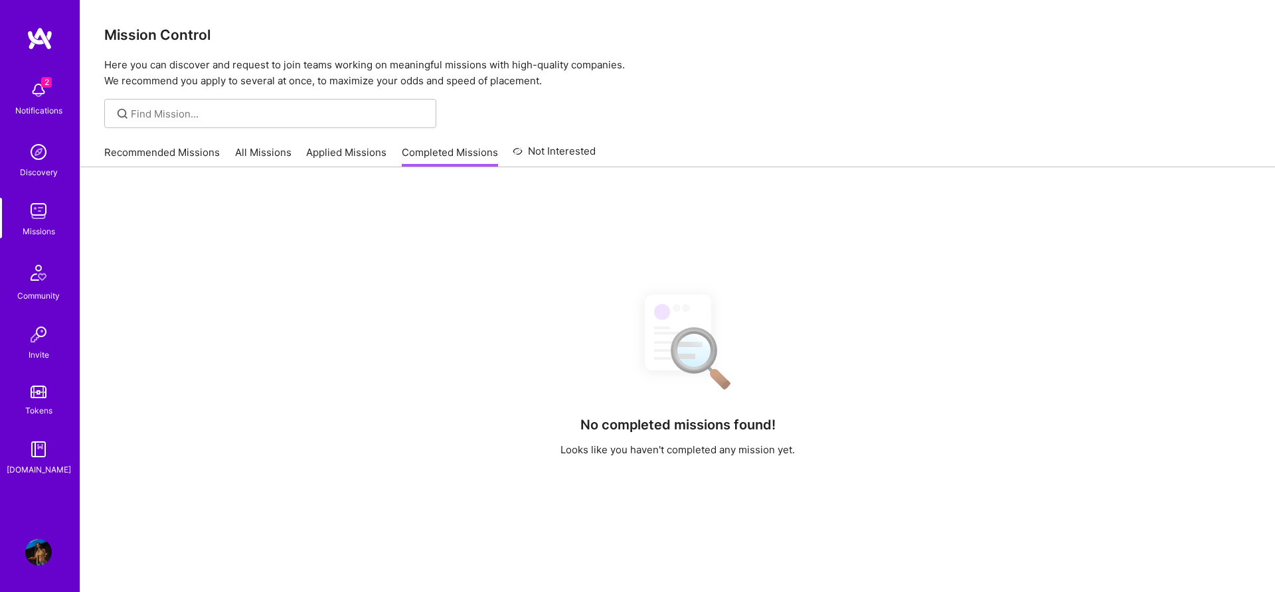
click at [366, 160] on link "Applied Missions" at bounding box center [346, 156] width 80 height 22
